Goal: Information Seeking & Learning: Find specific fact

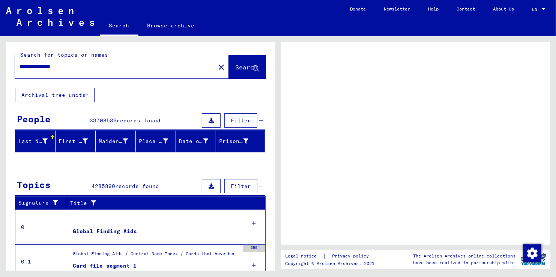
click at [217, 67] on mat-icon "close" at bounding box center [221, 67] width 9 height 9
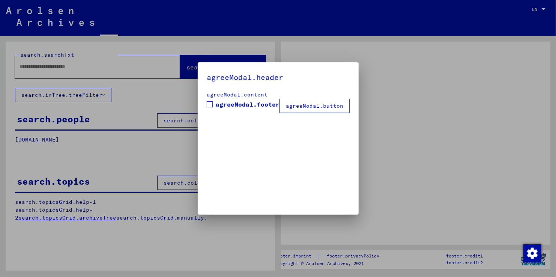
type input "**********"
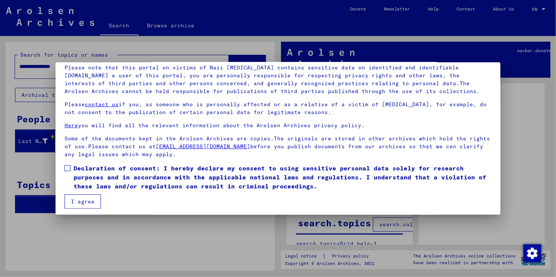
scroll to position [56, 0]
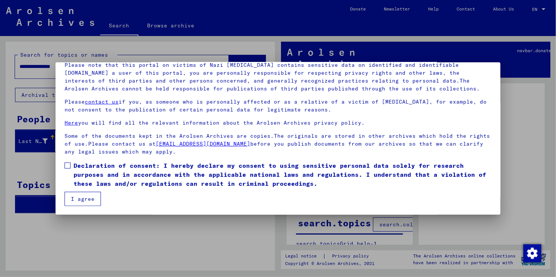
click at [67, 167] on span at bounding box center [67, 165] width 6 height 6
click at [86, 198] on button "I agree" at bounding box center [82, 199] width 36 height 14
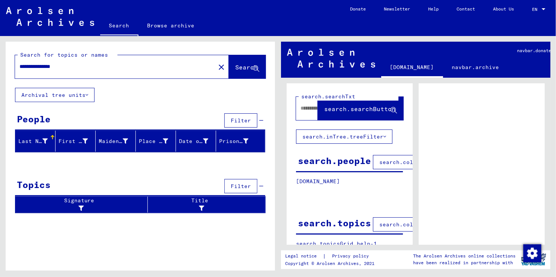
click at [76, 66] on input "**********" at bounding box center [114, 67] width 191 height 8
click at [217, 66] on mat-icon "close" at bounding box center [221, 67] width 9 height 9
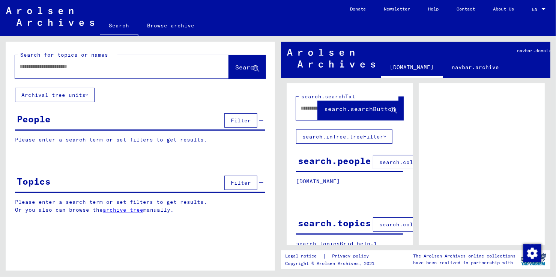
click at [104, 68] on input "text" at bounding box center [114, 67] width 191 height 8
type input "**********"
click at [235, 68] on span "Search" at bounding box center [246, 66] width 22 height 7
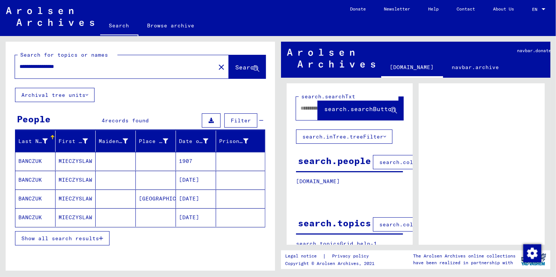
click at [70, 214] on mat-cell "MIECZYSLAW" at bounding box center [75, 217] width 40 height 18
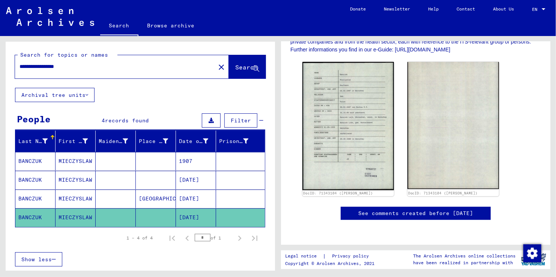
click at [80, 195] on mat-cell "MIECZYSLAW" at bounding box center [75, 198] width 40 height 18
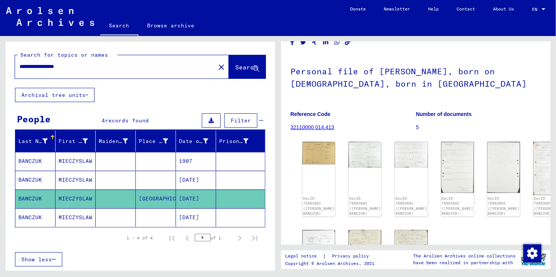
scroll to position [75, 0]
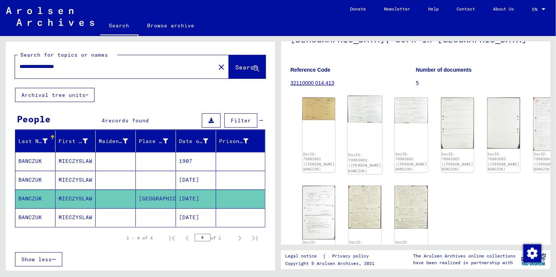
click at [359, 118] on img at bounding box center [365, 109] width 34 height 27
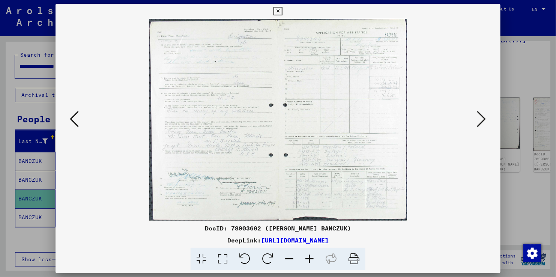
click at [275, 11] on icon at bounding box center [277, 11] width 9 height 9
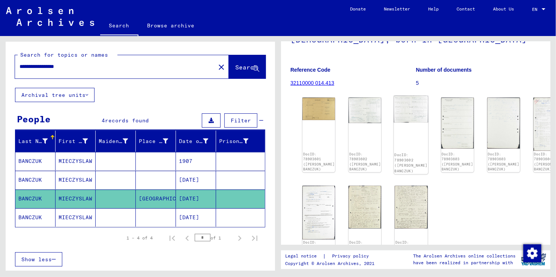
click at [399, 121] on img at bounding box center [411, 109] width 34 height 27
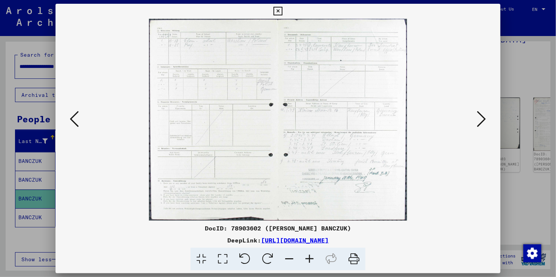
click at [280, 13] on icon at bounding box center [277, 11] width 9 height 9
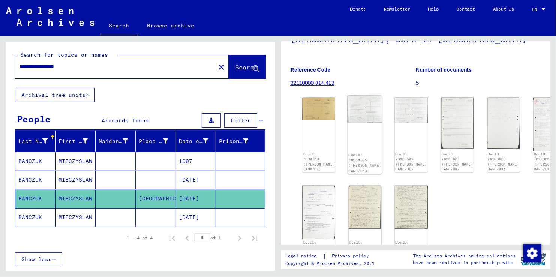
click at [348, 139] on div "DocID: 78903602 ([PERSON_NAME] BANCZUK)" at bounding box center [365, 135] width 34 height 78
click at [356, 113] on img at bounding box center [365, 109] width 34 height 27
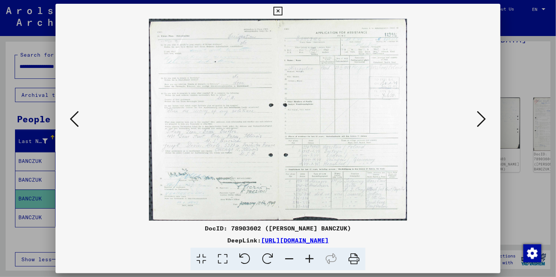
click at [278, 12] on icon at bounding box center [277, 11] width 9 height 9
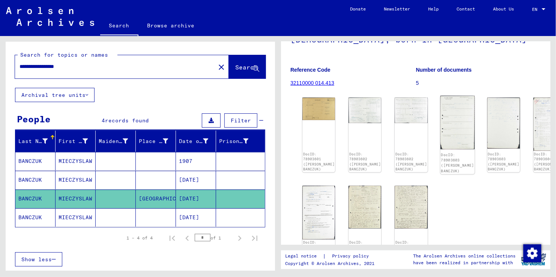
click at [440, 123] on img at bounding box center [457, 122] width 34 height 53
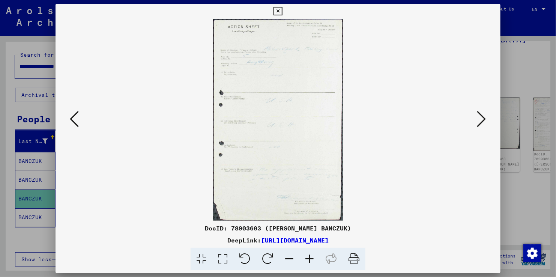
click at [486, 118] on icon at bounding box center [481, 119] width 9 height 18
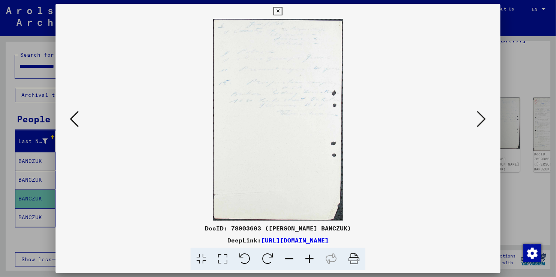
click at [486, 118] on icon at bounding box center [481, 119] width 9 height 18
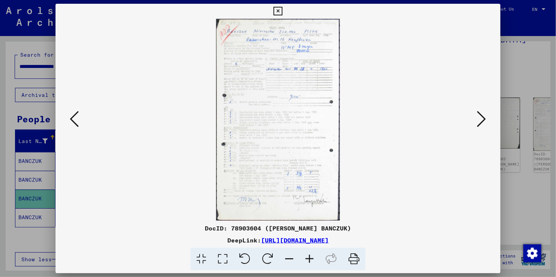
click at [486, 118] on icon at bounding box center [481, 119] width 9 height 18
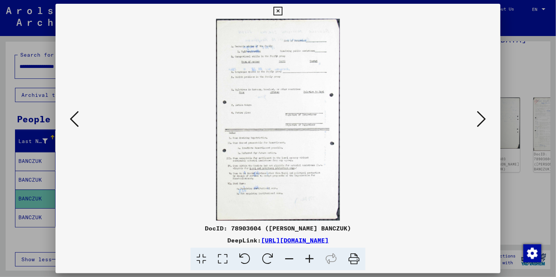
click at [484, 120] on icon at bounding box center [481, 119] width 9 height 18
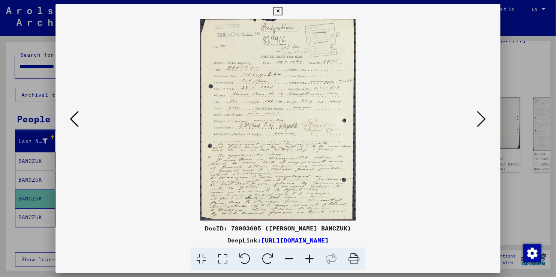
click at [484, 120] on icon at bounding box center [481, 119] width 9 height 18
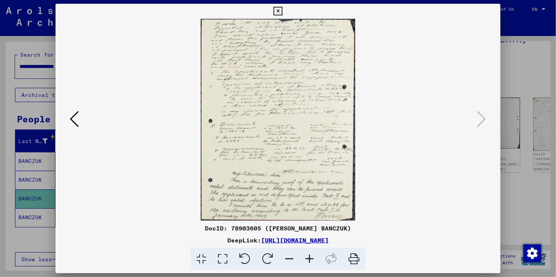
click at [279, 10] on icon at bounding box center [277, 11] width 9 height 9
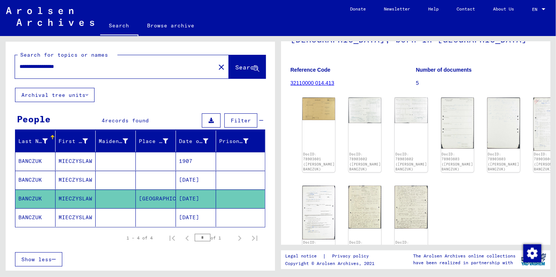
click at [84, 180] on mat-cell "MIECZYSLAW" at bounding box center [75, 180] width 40 height 18
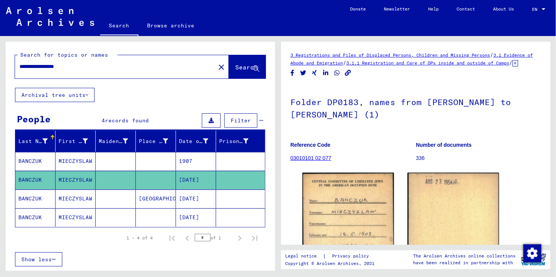
click at [84, 162] on mat-cell "MIECZYSLAW" at bounding box center [75, 161] width 40 height 18
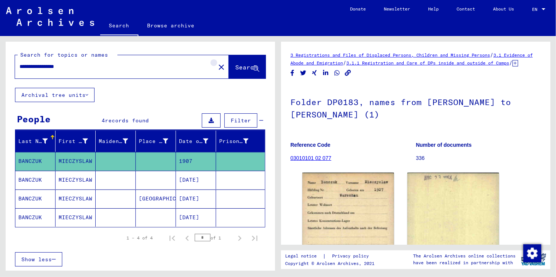
click at [217, 66] on mat-icon "close" at bounding box center [221, 67] width 9 height 9
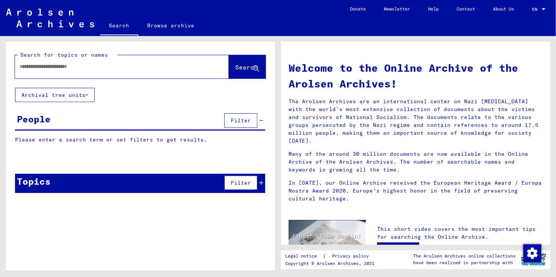
click at [96, 64] on input "text" at bounding box center [112, 67] width 187 height 8
type input "*****"
click at [235, 69] on span "Search" at bounding box center [246, 66] width 22 height 7
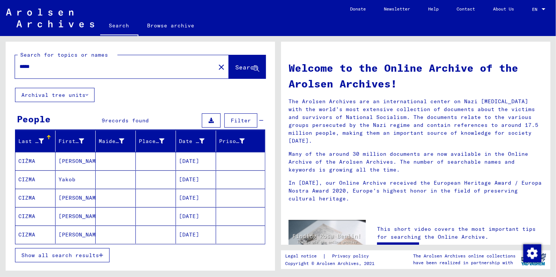
click at [71, 159] on mat-cell "[PERSON_NAME]" at bounding box center [75, 161] width 40 height 18
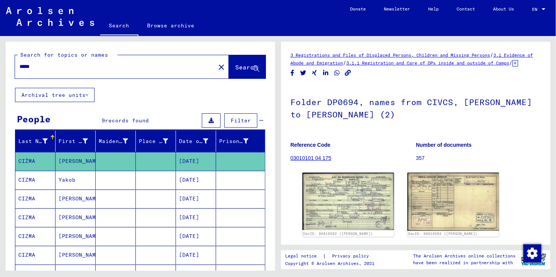
click at [71, 179] on mat-cell "Yakob" at bounding box center [75, 180] width 40 height 18
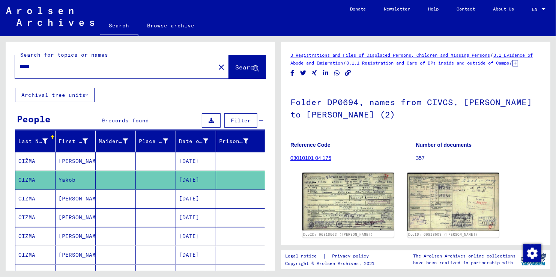
click at [70, 200] on mat-cell "[PERSON_NAME]" at bounding box center [75, 198] width 40 height 18
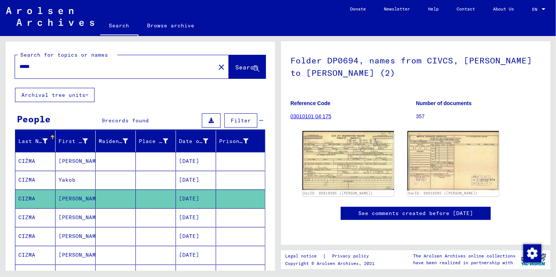
scroll to position [75, 0]
click at [70, 233] on mat-cell "[PERSON_NAME]" at bounding box center [75, 236] width 40 height 18
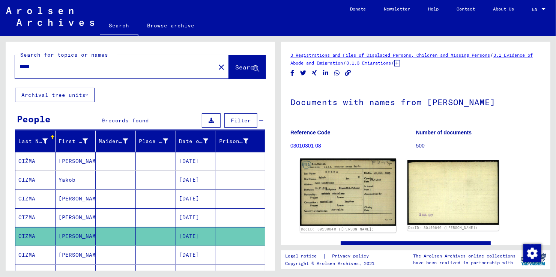
click at [336, 187] on img at bounding box center [348, 192] width 96 height 67
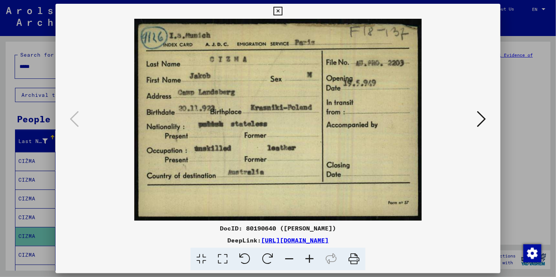
click at [273, 9] on icon at bounding box center [277, 11] width 9 height 9
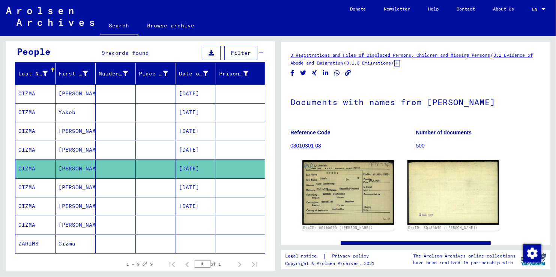
scroll to position [75, 0]
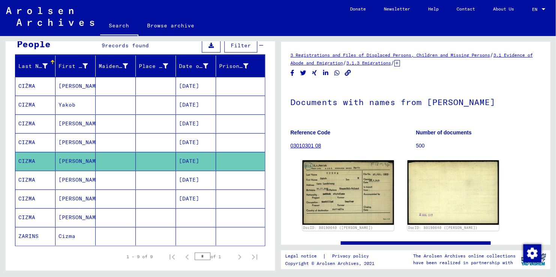
click at [68, 176] on mat-cell "[PERSON_NAME]" at bounding box center [75, 180] width 40 height 18
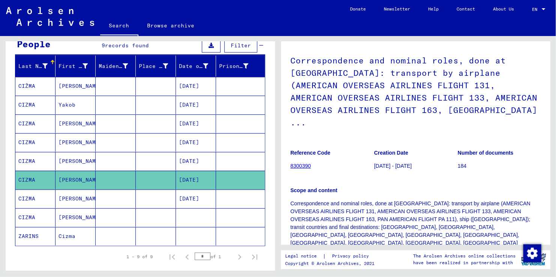
scroll to position [150, 0]
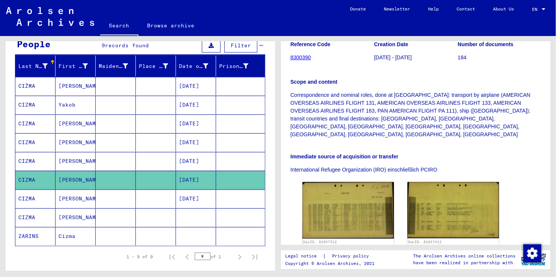
click at [68, 200] on mat-cell "[PERSON_NAME]" at bounding box center [75, 198] width 40 height 18
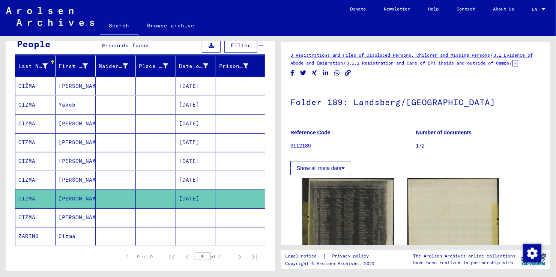
click at [67, 86] on mat-cell "[PERSON_NAME]" at bounding box center [75, 86] width 40 height 18
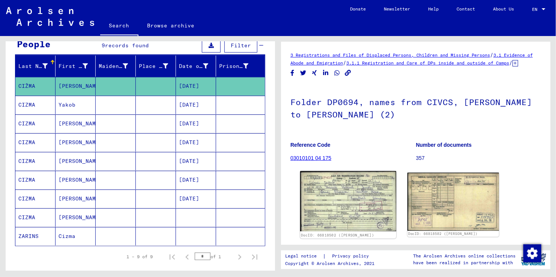
click at [319, 208] on img at bounding box center [348, 201] width 96 height 60
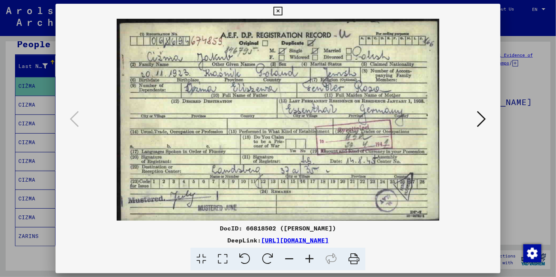
click at [279, 12] on icon at bounding box center [277, 11] width 9 height 9
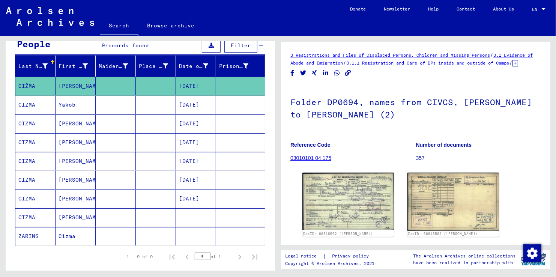
click at [72, 121] on mat-cell "[PERSON_NAME]" at bounding box center [75, 123] width 40 height 18
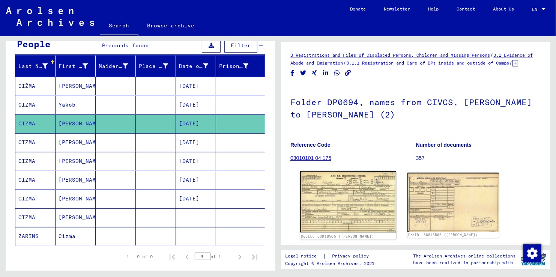
click at [329, 217] on img at bounding box center [348, 201] width 96 height 61
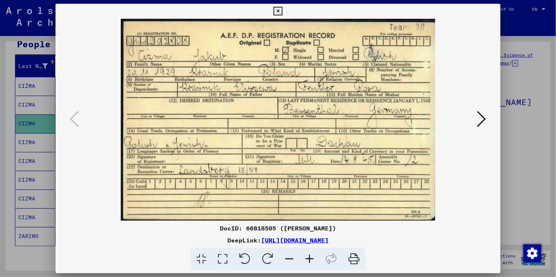
click at [276, 12] on icon at bounding box center [277, 11] width 9 height 9
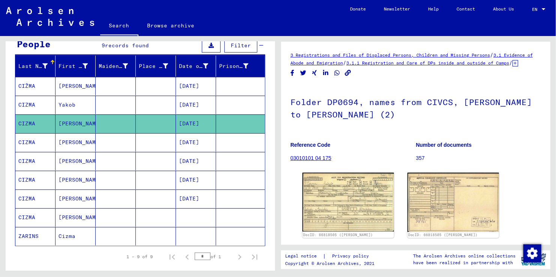
click at [69, 157] on mat-cell "[PERSON_NAME]" at bounding box center [75, 161] width 40 height 18
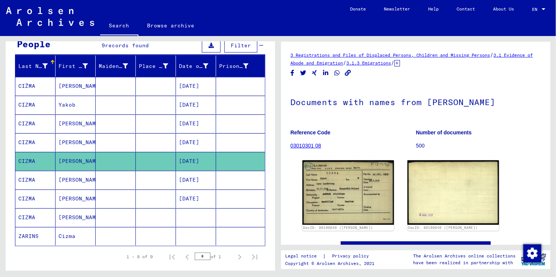
click at [66, 180] on mat-cell "[PERSON_NAME]" at bounding box center [75, 180] width 40 height 18
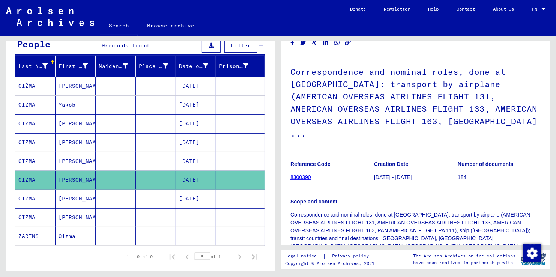
scroll to position [187, 0]
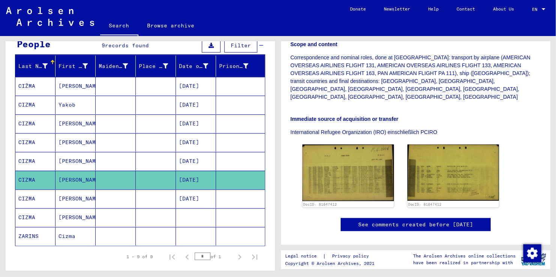
click at [70, 86] on mat-cell "[PERSON_NAME]" at bounding box center [75, 86] width 40 height 18
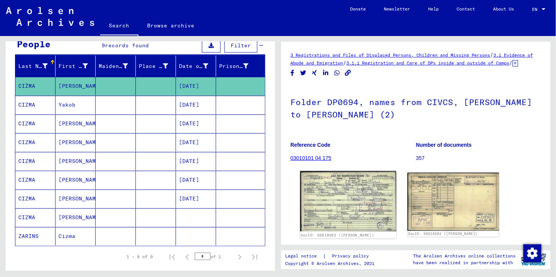
click at [340, 207] on img at bounding box center [348, 201] width 96 height 60
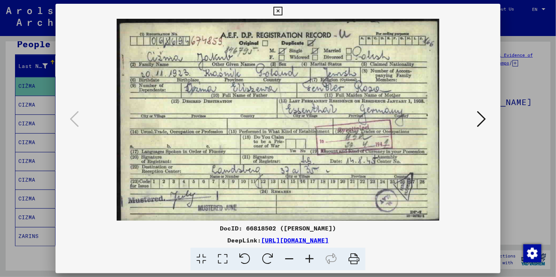
click at [474, 121] on img at bounding box center [278, 120] width 394 height 202
click at [483, 118] on icon at bounding box center [481, 119] width 9 height 18
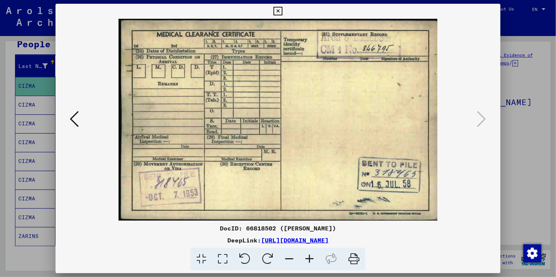
click at [276, 12] on icon at bounding box center [277, 11] width 9 height 9
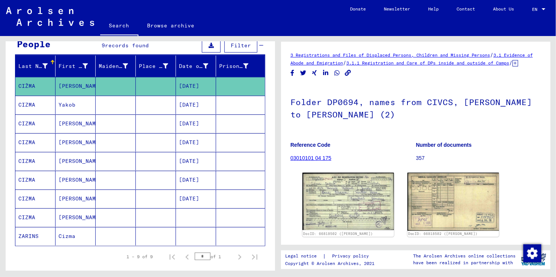
click at [73, 102] on mat-cell "Yakob" at bounding box center [75, 105] width 40 height 18
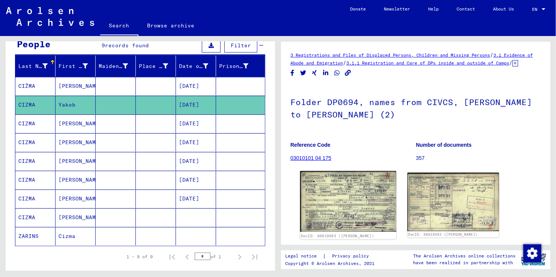
click at [348, 196] on img at bounding box center [348, 201] width 96 height 60
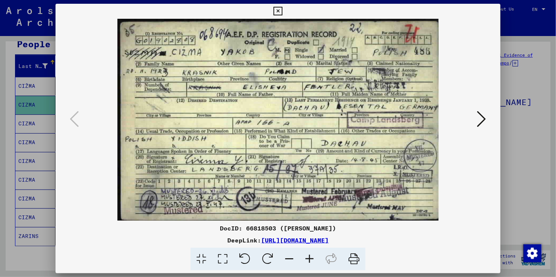
click at [277, 11] on icon at bounding box center [277, 11] width 9 height 9
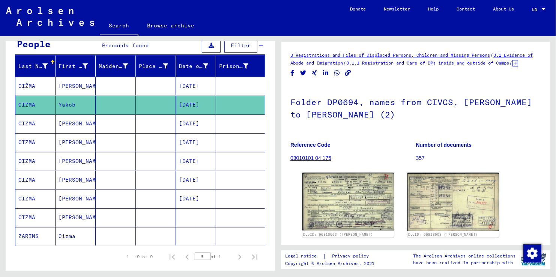
click at [64, 122] on mat-cell "[PERSON_NAME]" at bounding box center [75, 123] width 40 height 18
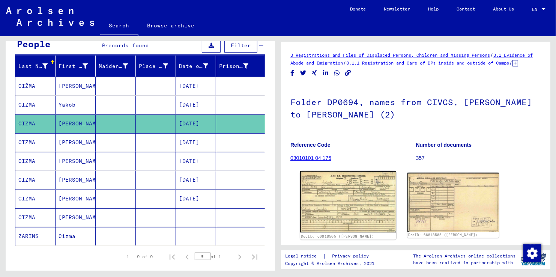
click at [322, 202] on img at bounding box center [348, 201] width 96 height 61
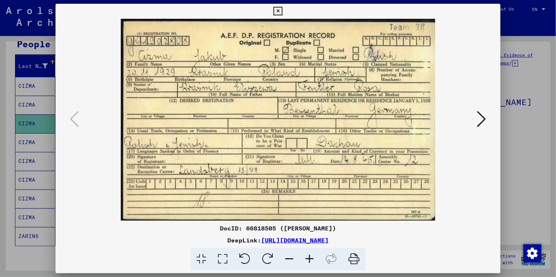
click at [277, 7] on icon at bounding box center [277, 11] width 9 height 9
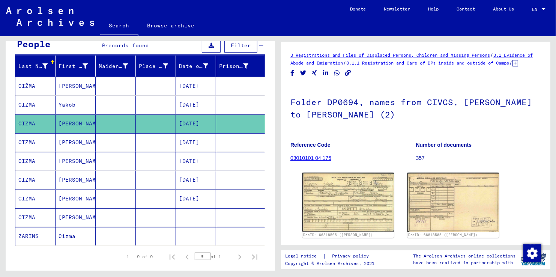
click at [70, 161] on mat-cell "[PERSON_NAME]" at bounding box center [75, 161] width 40 height 18
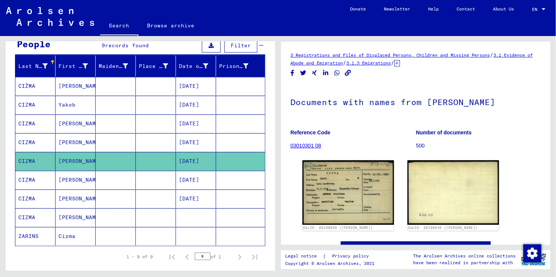
click at [69, 178] on mat-cell "[PERSON_NAME]" at bounding box center [75, 180] width 40 height 18
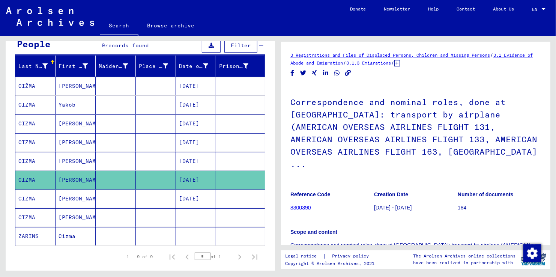
scroll to position [37, 0]
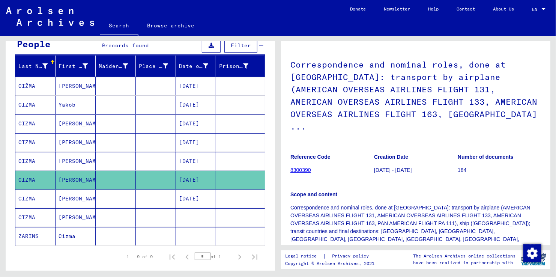
click at [71, 198] on mat-cell "[PERSON_NAME]" at bounding box center [75, 198] width 40 height 18
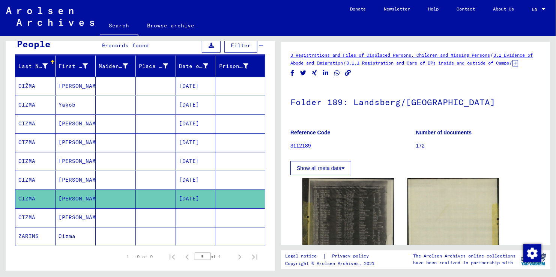
click at [69, 85] on mat-cell "[PERSON_NAME]" at bounding box center [75, 86] width 40 height 18
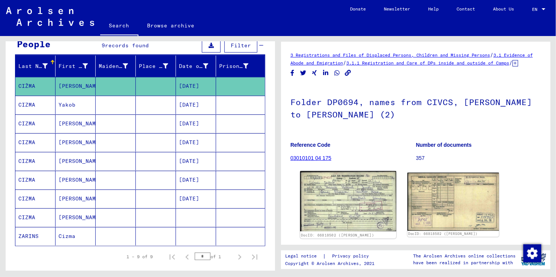
click at [358, 212] on img at bounding box center [348, 201] width 96 height 60
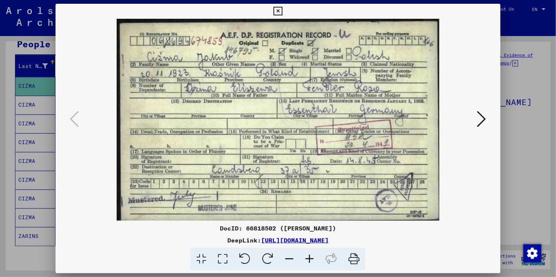
click at [483, 121] on icon at bounding box center [481, 119] width 9 height 18
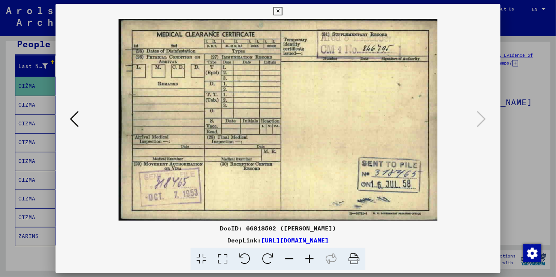
click at [277, 7] on icon at bounding box center [277, 11] width 9 height 9
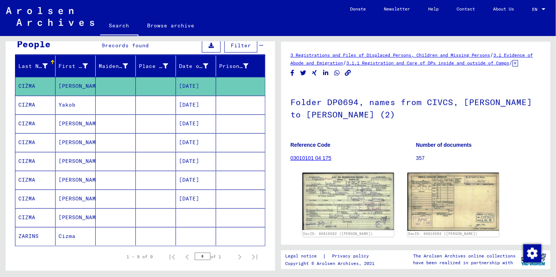
click at [66, 103] on mat-cell "Yakob" at bounding box center [75, 105] width 40 height 18
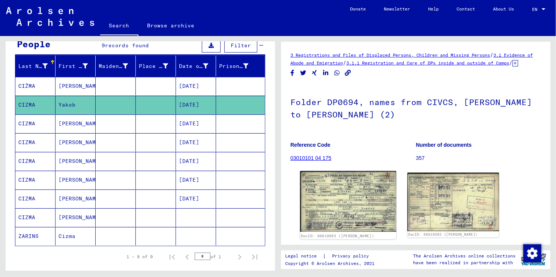
click at [377, 195] on img at bounding box center [348, 201] width 96 height 60
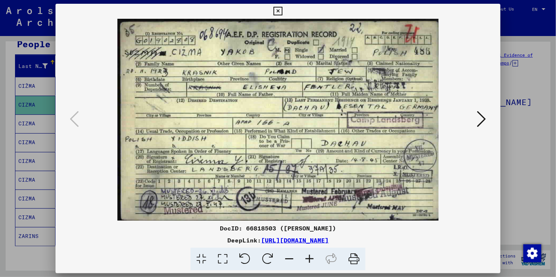
click at [380, 204] on img at bounding box center [278, 120] width 394 height 202
click at [308, 255] on icon at bounding box center [309, 258] width 20 height 23
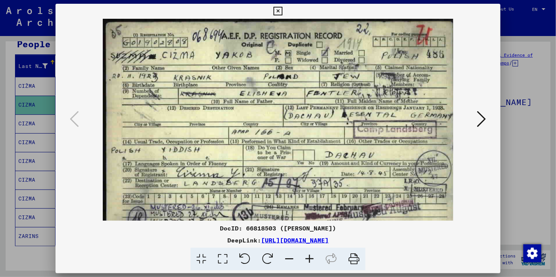
click at [308, 255] on icon at bounding box center [309, 258] width 20 height 23
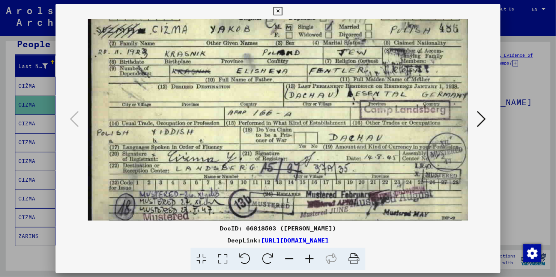
scroll to position [37, 0]
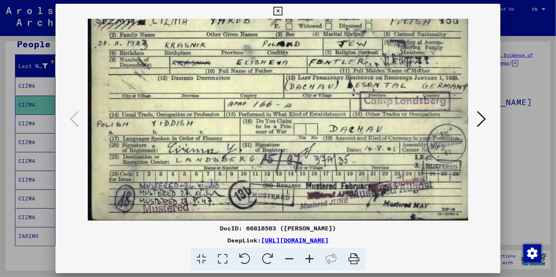
drag, startPoint x: 310, startPoint y: 178, endPoint x: 304, endPoint y: 86, distance: 91.6
click at [304, 87] on img at bounding box center [278, 100] width 380 height 239
click at [276, 12] on icon at bounding box center [277, 11] width 9 height 9
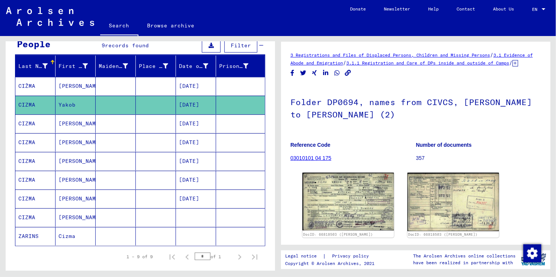
click at [54, 124] on mat-cell "CIZMA" at bounding box center [35, 123] width 40 height 18
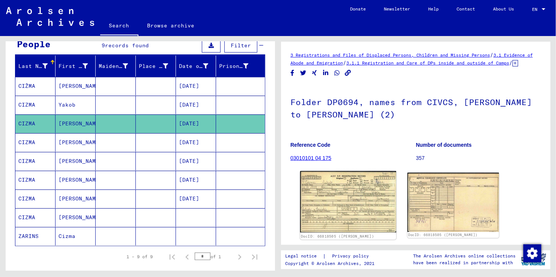
click at [343, 210] on img at bounding box center [348, 201] width 96 height 61
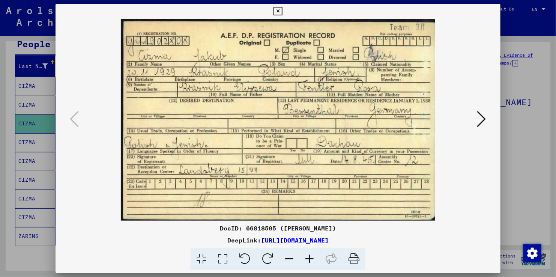
click at [478, 120] on icon at bounding box center [481, 119] width 9 height 18
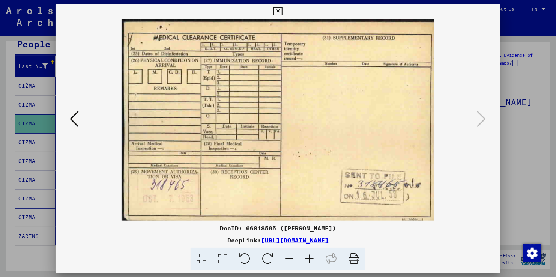
click at [281, 13] on icon at bounding box center [277, 11] width 9 height 9
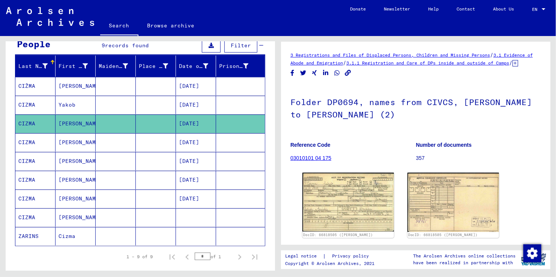
click at [66, 160] on mat-cell "[PERSON_NAME]" at bounding box center [75, 161] width 40 height 18
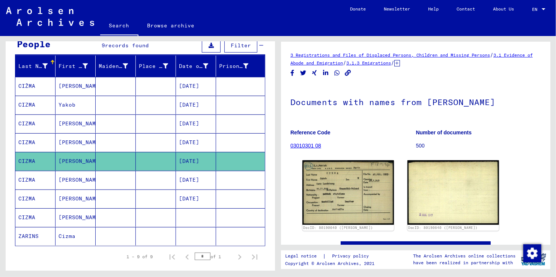
click at [69, 139] on mat-cell "[PERSON_NAME]" at bounding box center [75, 142] width 40 height 18
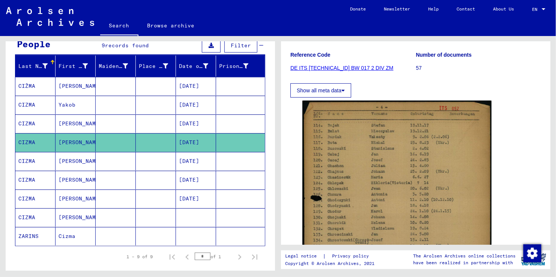
scroll to position [150, 0]
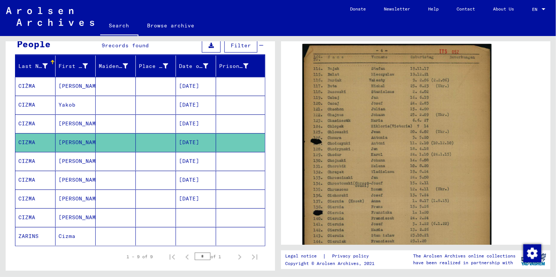
click at [72, 157] on mat-cell "[PERSON_NAME]" at bounding box center [75, 161] width 40 height 18
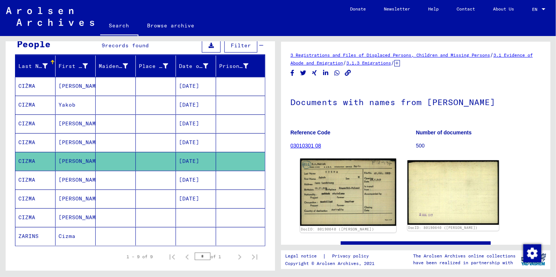
click at [320, 182] on img at bounding box center [348, 192] width 96 height 67
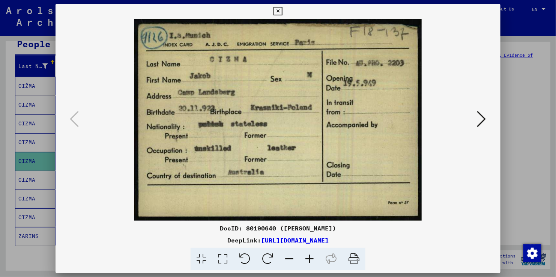
click at [278, 11] on icon at bounding box center [277, 11] width 9 height 9
